Goal: Check status

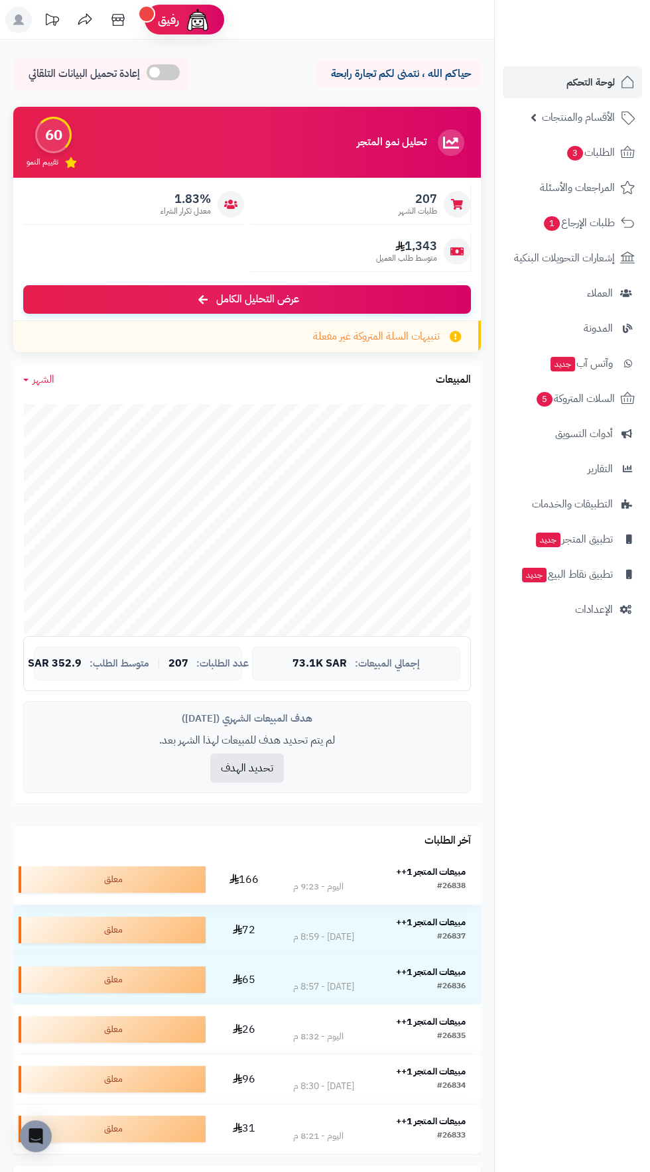
click at [403, 871] on strong "مبيعات المتجر 1++" at bounding box center [431, 872] width 70 height 14
